Goal: Transaction & Acquisition: Purchase product/service

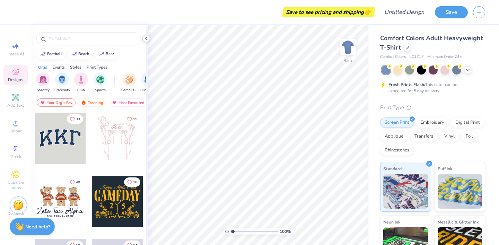
click at [147, 39] on polyline at bounding box center [145, 38] width 1 height 3
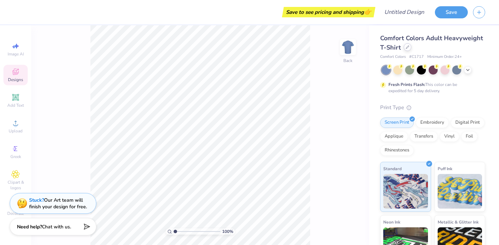
click at [404, 49] on div at bounding box center [408, 47] width 8 height 8
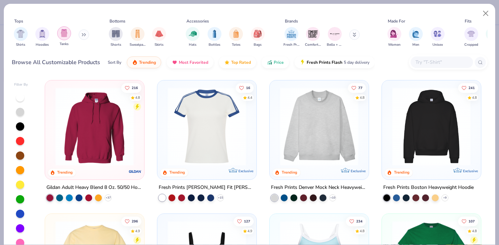
click at [64, 39] on div "filter for Tanks" at bounding box center [64, 33] width 14 height 14
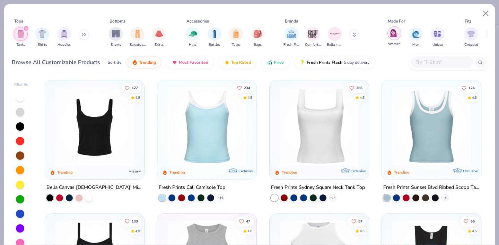
click at [396, 35] on img "filter for Women" at bounding box center [394, 33] width 8 height 8
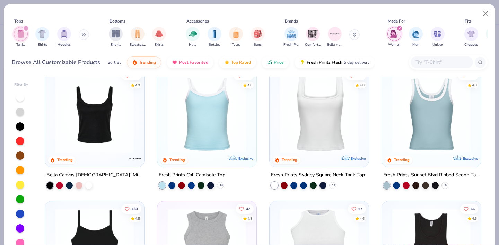
scroll to position [18, 0]
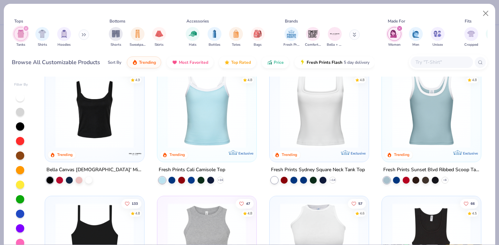
click at [316, 124] on img at bounding box center [318, 109] width 85 height 78
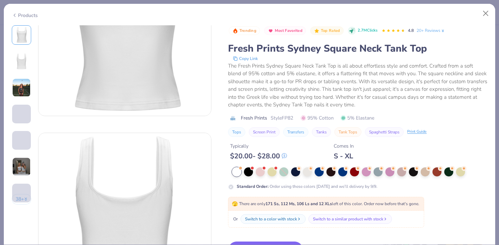
scroll to position [101, 0]
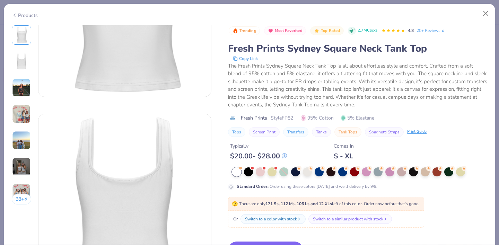
click at [32, 16] on div "Products" at bounding box center [25, 15] width 26 height 7
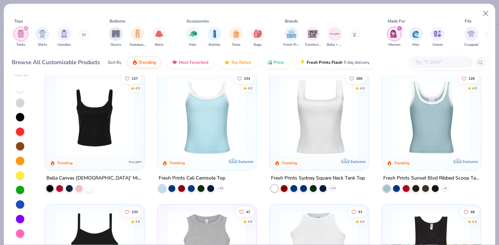
click at [302, 141] on img at bounding box center [318, 117] width 85 height 78
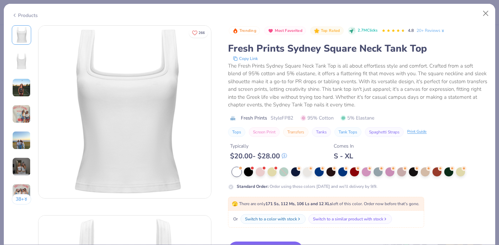
scroll to position [41, 0]
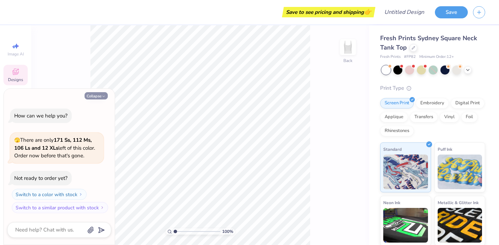
click at [100, 97] on button "Collapse" at bounding box center [96, 95] width 23 height 7
type textarea "x"
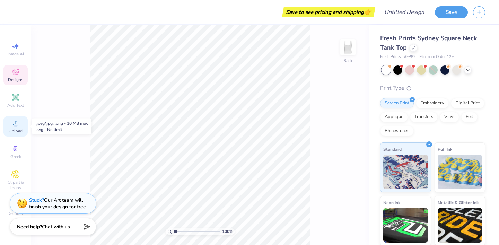
click at [14, 127] on div "Upload" at bounding box center [15, 126] width 24 height 20
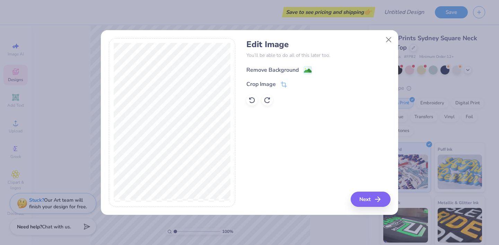
click at [282, 73] on div "Remove Background" at bounding box center [272, 70] width 52 height 8
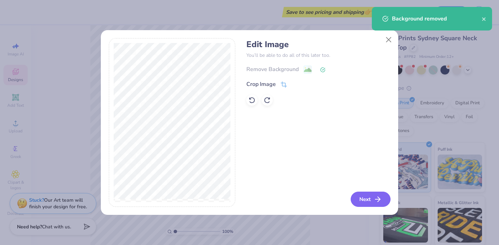
click at [369, 202] on button "Next" at bounding box center [371, 199] width 40 height 15
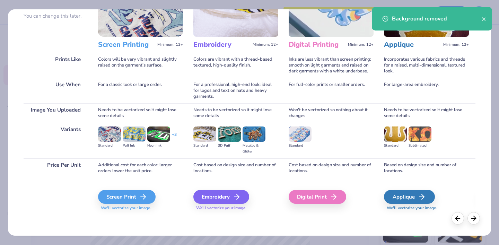
scroll to position [66, 0]
click at [312, 199] on div "Digital Print" at bounding box center [319, 197] width 58 height 14
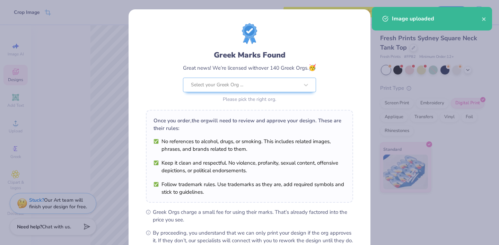
click at [222, 118] on body "Crop Image Save to see pricing and shipping 👉 Design Title Save Image AI Design…" at bounding box center [249, 122] width 499 height 245
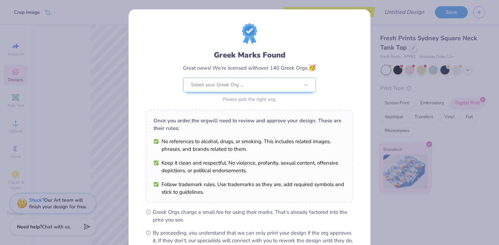
scroll to position [79, 0]
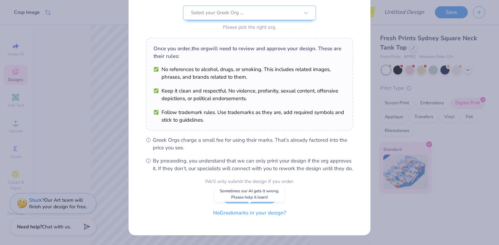
click at [240, 213] on button "No Greek marks in your design?" at bounding box center [249, 213] width 85 height 14
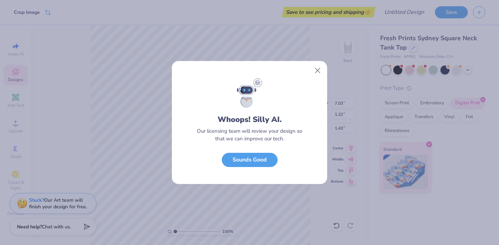
scroll to position [0, 0]
click at [258, 164] on button "Sounds Good" at bounding box center [250, 158] width 56 height 14
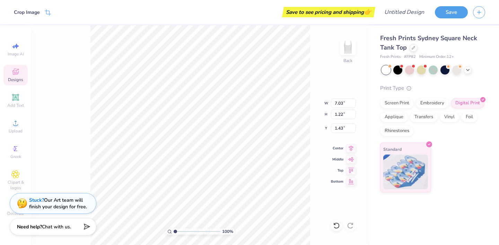
type input "1.31"
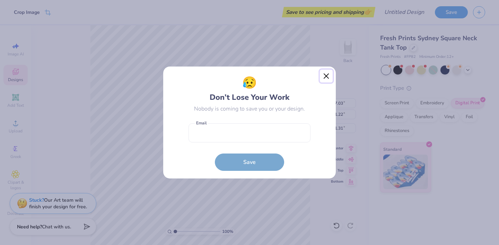
click at [323, 77] on button "Close" at bounding box center [326, 76] width 13 height 13
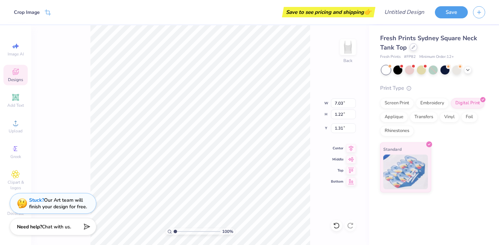
click at [412, 47] on icon at bounding box center [413, 47] width 3 height 3
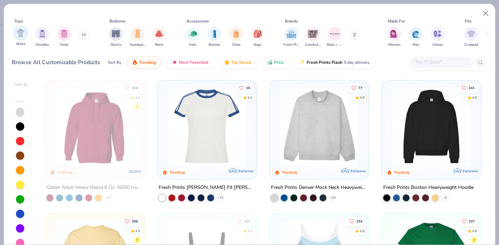
click at [23, 39] on div "filter for Shirts" at bounding box center [21, 33] width 14 height 14
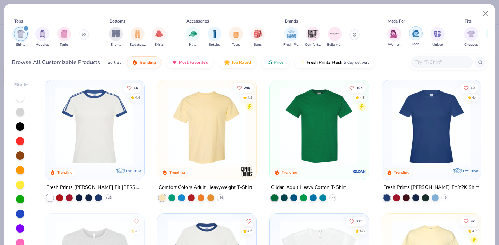
click at [416, 35] on img "filter for Men" at bounding box center [416, 33] width 8 height 8
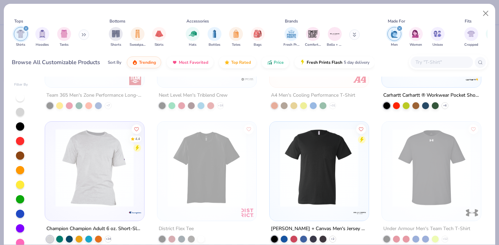
scroll to position [234, 0]
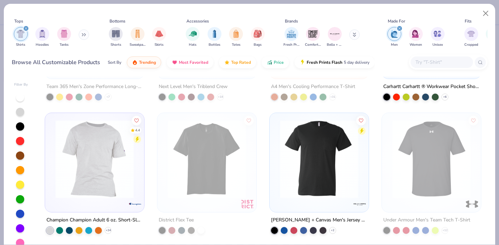
click at [337, 155] on img at bounding box center [318, 159] width 85 height 78
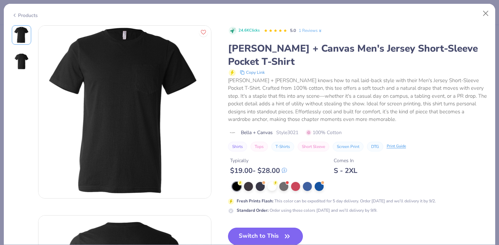
click at [279, 234] on button "Switch to This" at bounding box center [265, 236] width 75 height 17
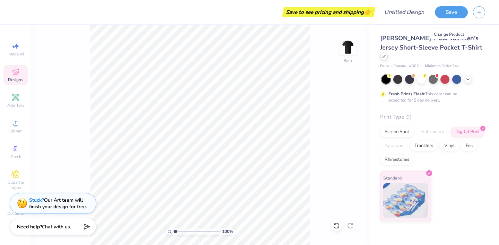
click at [386, 55] on icon at bounding box center [383, 56] width 3 height 3
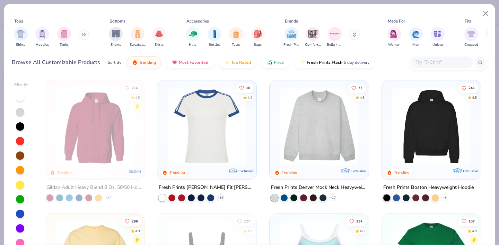
click at [341, 18] on div "Brands" at bounding box center [325, 21] width 87 height 6
click at [415, 36] on img "filter for Men" at bounding box center [416, 33] width 8 height 8
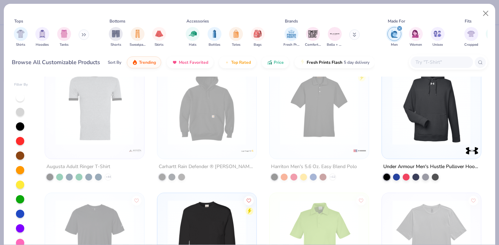
scroll to position [159, 0]
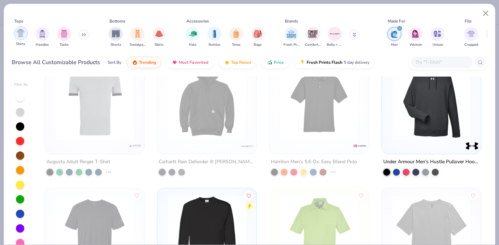
click at [21, 37] on div "filter for Shirts" at bounding box center [21, 33] width 14 height 14
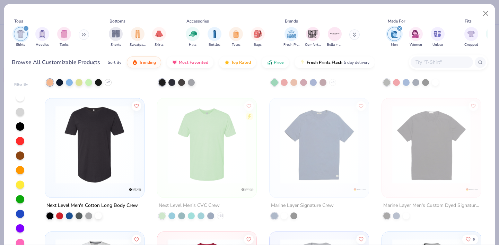
scroll to position [695, 0]
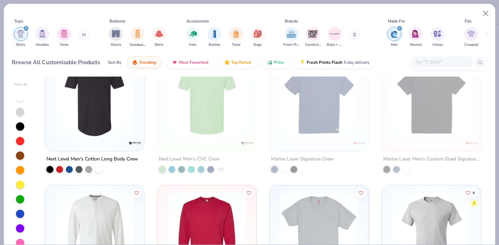
click at [88, 118] on img at bounding box center [94, 98] width 85 height 78
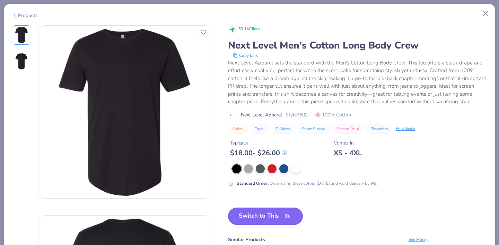
click at [264, 219] on button "Switch to This" at bounding box center [265, 215] width 75 height 17
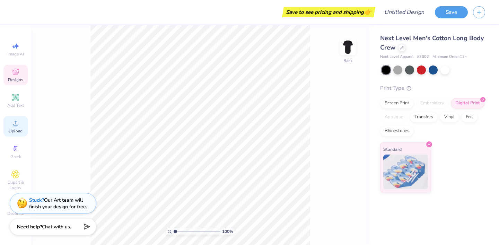
click at [15, 127] on div "Upload" at bounding box center [15, 126] width 24 height 20
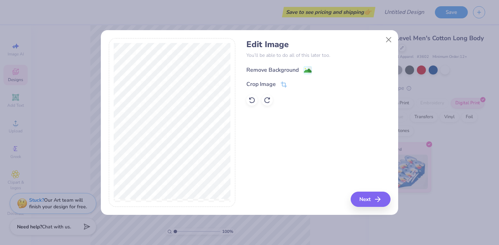
click at [277, 67] on div "Remove Background" at bounding box center [272, 70] width 52 height 8
click at [386, 200] on button "Next" at bounding box center [372, 199] width 40 height 15
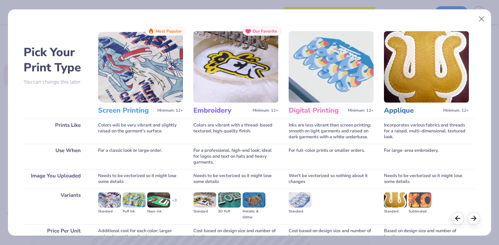
scroll to position [66, 0]
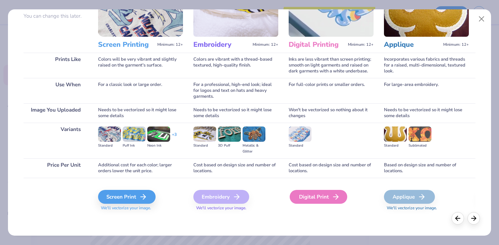
click at [317, 193] on div "Digital Print" at bounding box center [319, 197] width 58 height 14
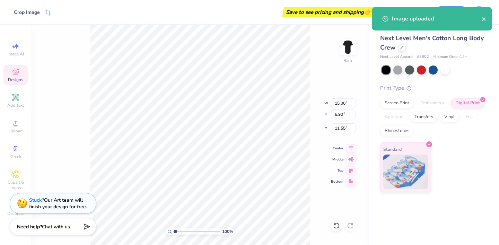
type input "2.45"
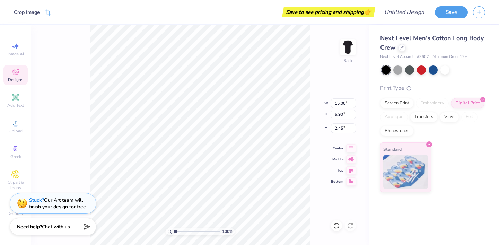
type input "7.52"
type input "3.46"
type input "3.93"
type input "4.49"
type input "2.06"
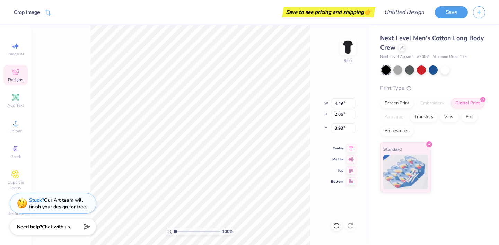
type input "4.31"
click at [347, 48] on img at bounding box center [348, 47] width 28 height 28
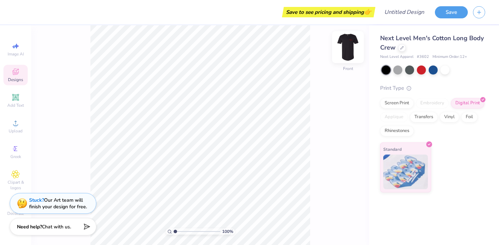
click at [345, 53] on img at bounding box center [348, 47] width 28 height 28
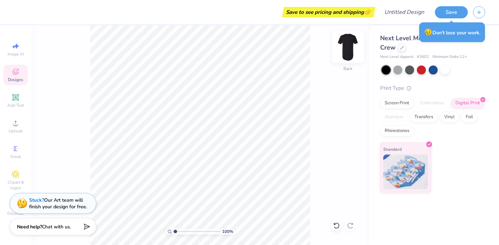
click at [346, 56] on img at bounding box center [348, 47] width 28 height 28
